Goal: Task Accomplishment & Management: Use online tool/utility

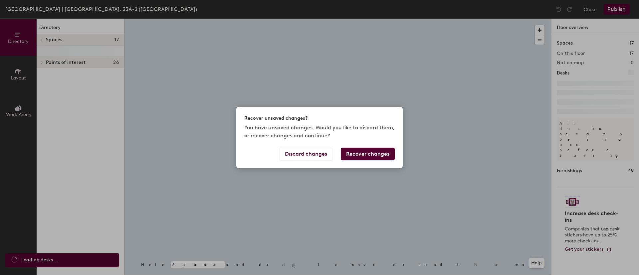
drag, startPoint x: 0, startPoint y: 0, endPoint x: 370, endPoint y: 33, distance: 371.9
click at [370, 33] on div "Recover unsaved changes? You have unsaved changes. Would you like to discard th…" at bounding box center [319, 137] width 639 height 275
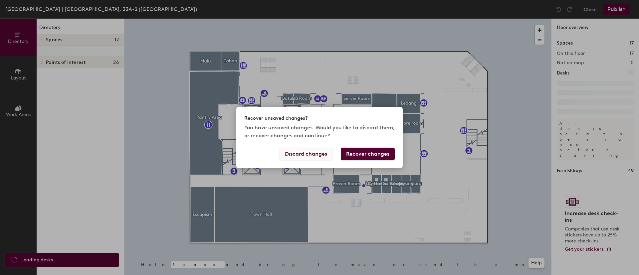
click at [308, 155] on button "Discard changes" at bounding box center [306, 154] width 54 height 13
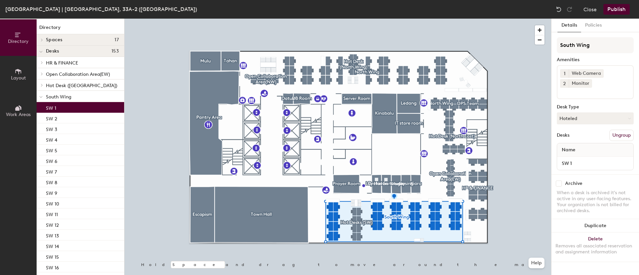
click at [49, 110] on p "SW 1" at bounding box center [51, 108] width 10 height 8
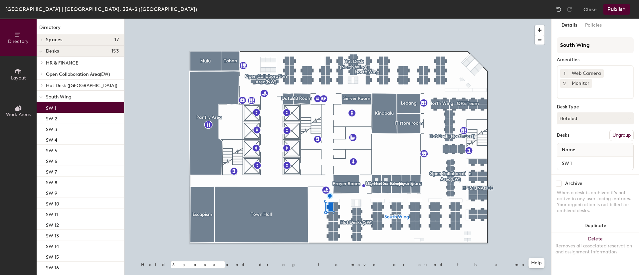
click at [49, 110] on p "SW 1" at bounding box center [51, 108] width 10 height 8
click at [426, 8] on button "Publish" at bounding box center [616, 9] width 26 height 11
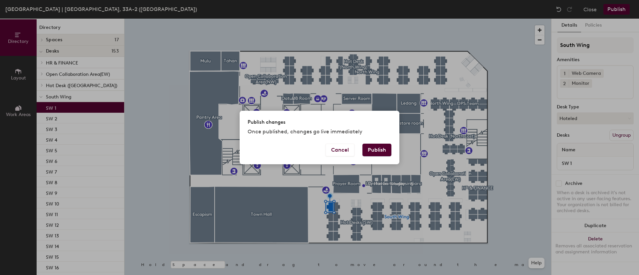
click at [377, 148] on button "Publish" at bounding box center [376, 150] width 29 height 13
